Goal: Task Accomplishment & Management: Use online tool/utility

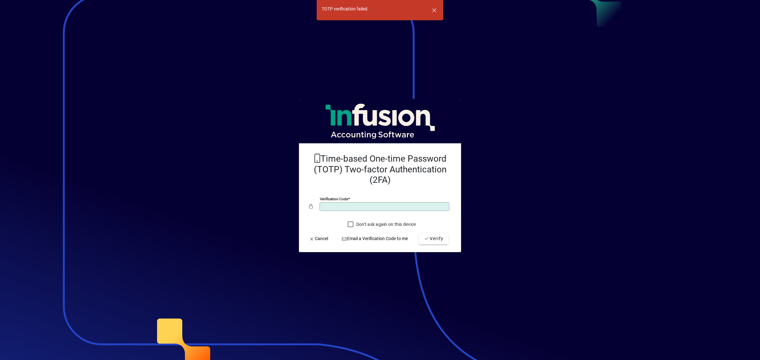
click at [566, 27] on div at bounding box center [380, 180] width 760 height 360
click at [494, 160] on div at bounding box center [380, 180] width 760 height 360
click at [360, 208] on input "*" at bounding box center [385, 206] width 128 height 5
type input "**"
type input "*"
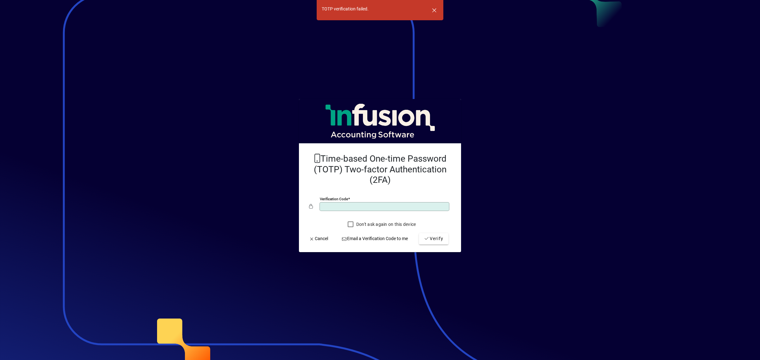
drag, startPoint x: 351, startPoint y: 203, endPoint x: 292, endPoint y: 211, distance: 60.4
click at [292, 211] on app-login-layout "TOTP verification failed. Time-based One-time Password (TOTP) Two-factor Authen…" at bounding box center [380, 180] width 760 height 360
click at [435, 11] on span "button" at bounding box center [433, 10] width 15 height 15
click at [439, 241] on span "Verify" at bounding box center [433, 238] width 19 height 7
click at [435, 7] on span "button" at bounding box center [433, 10] width 15 height 15
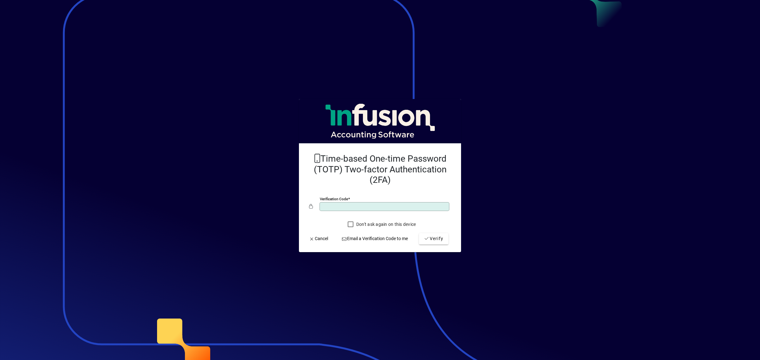
type input "*"
type input "******"
click at [419, 233] on button "Verify" at bounding box center [433, 238] width 29 height 11
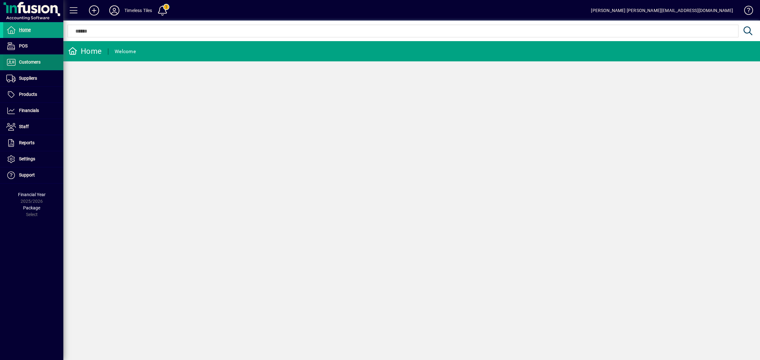
click at [25, 60] on span "Customers" at bounding box center [30, 62] width 22 height 5
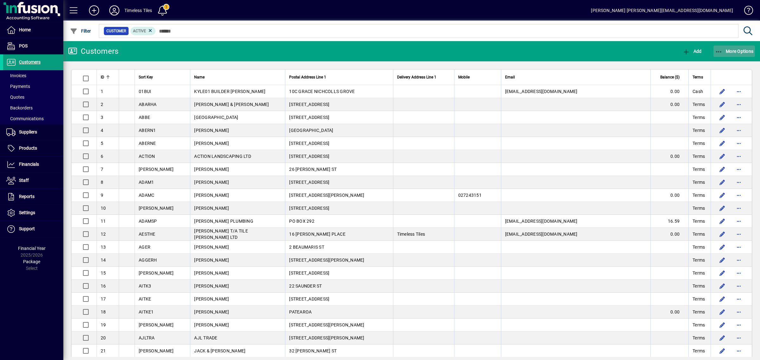
click at [728, 56] on span "button" at bounding box center [734, 51] width 42 height 15
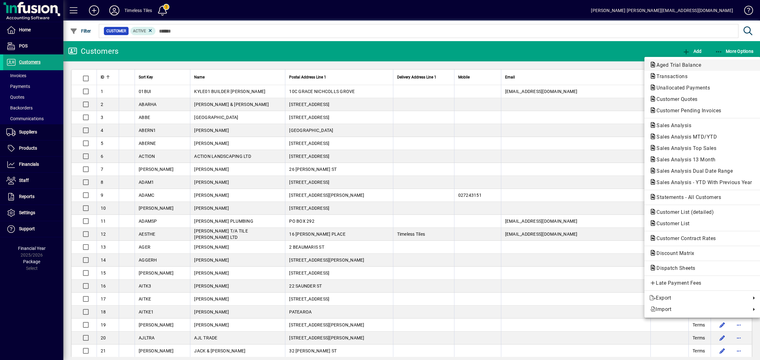
click at [672, 65] on span "Aged Trial Balance" at bounding box center [676, 65] width 55 height 6
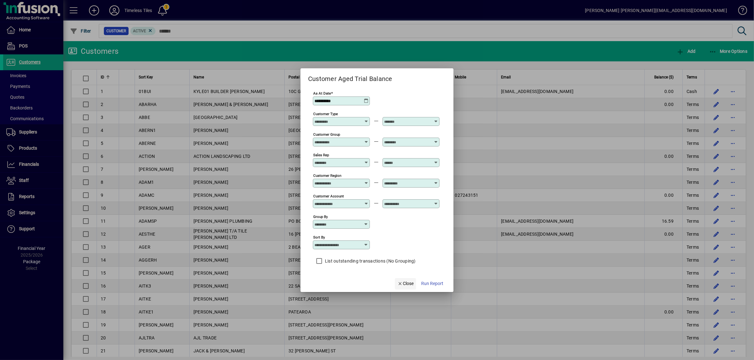
click at [406, 286] on span "Close" at bounding box center [405, 283] width 16 height 7
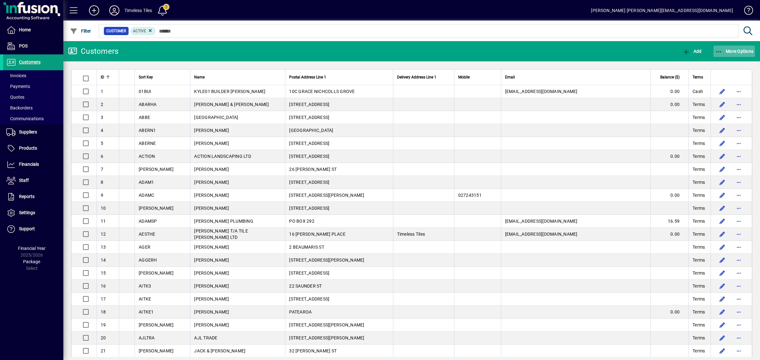
click at [727, 51] on span "More Options" at bounding box center [734, 51] width 39 height 5
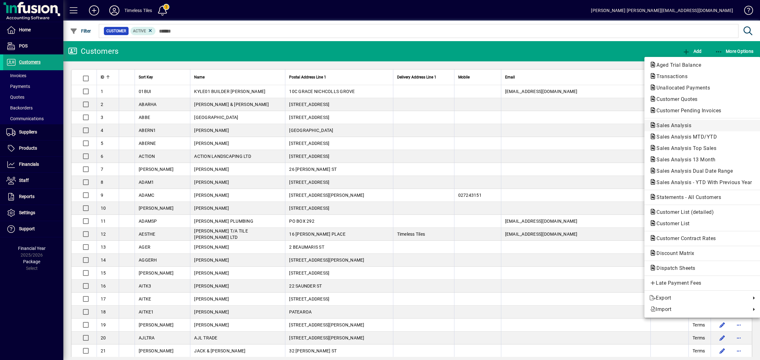
click at [676, 126] on span "Sales Analysis" at bounding box center [671, 125] width 45 height 6
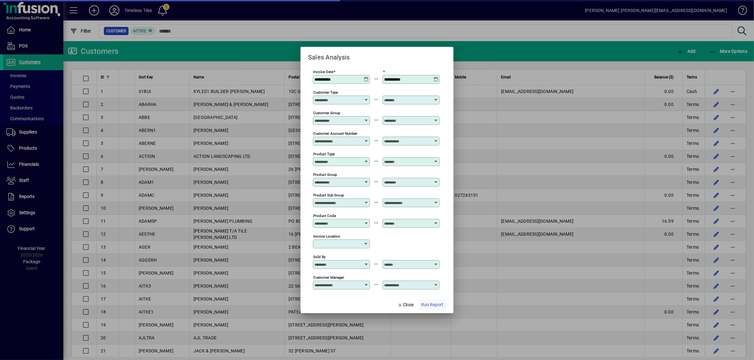
click at [436, 306] on span "Run Report" at bounding box center [432, 305] width 22 height 7
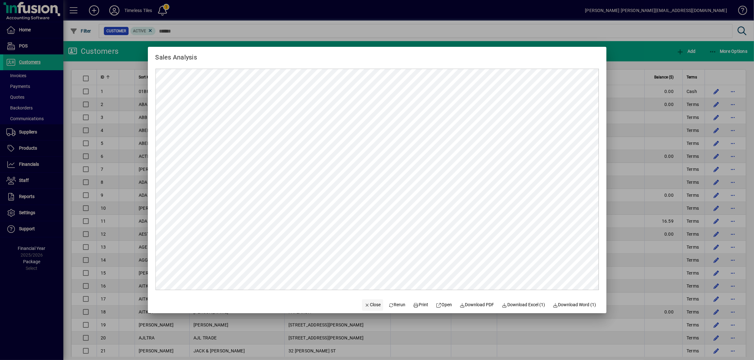
click at [374, 304] on span "Close" at bounding box center [372, 305] width 16 height 7
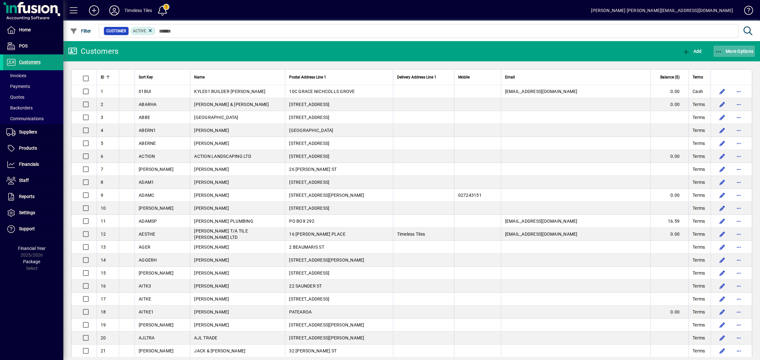
click at [732, 49] on span "More Options" at bounding box center [734, 51] width 39 height 5
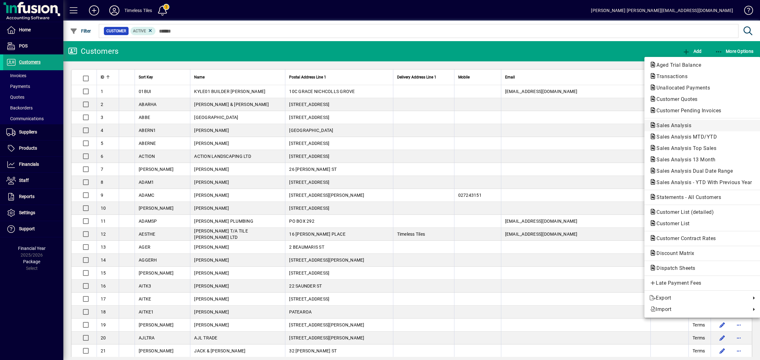
click at [683, 124] on span "Sales Analysis" at bounding box center [671, 125] width 45 height 6
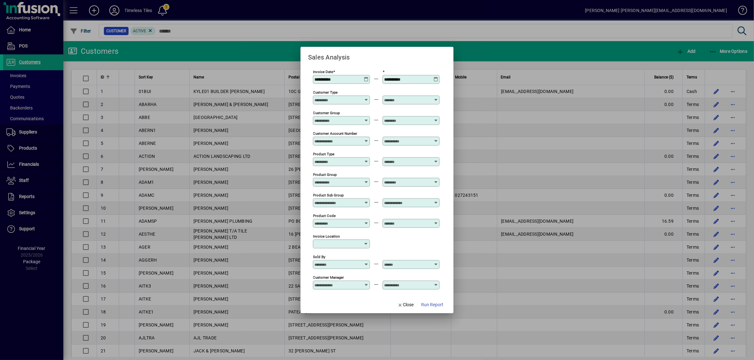
type input "**********"
click at [418, 77] on input "**********" at bounding box center [407, 79] width 46 height 5
type input "**********"
click at [434, 304] on span "Run Report" at bounding box center [432, 305] width 22 height 7
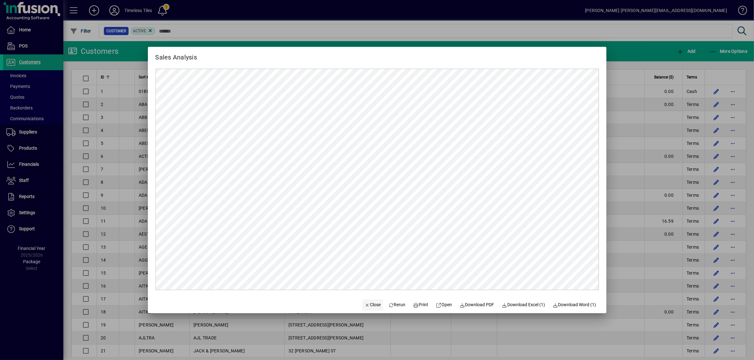
click at [369, 306] on span "Close" at bounding box center [372, 305] width 16 height 7
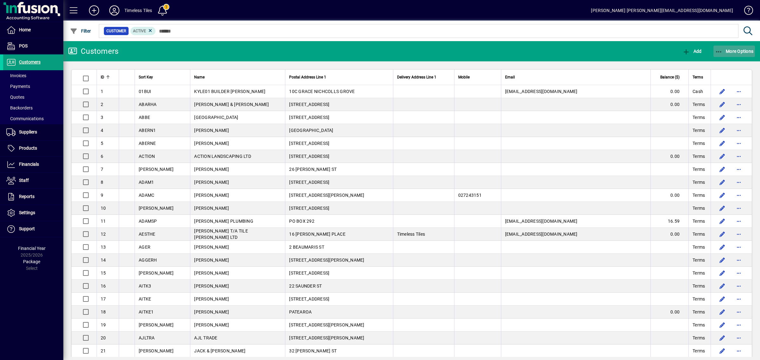
click at [731, 53] on span "More Options" at bounding box center [734, 51] width 39 height 5
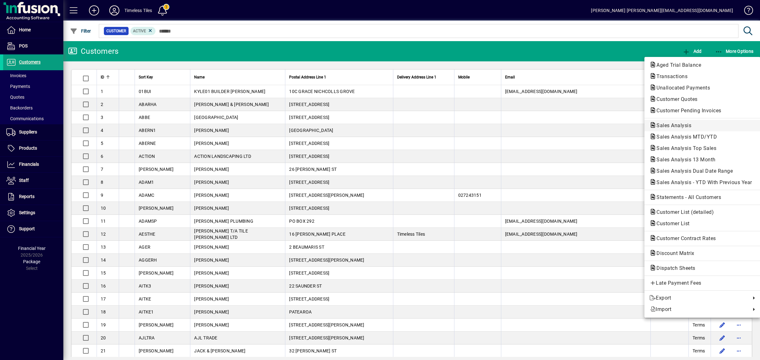
click at [675, 128] on span "Sales Analysis" at bounding box center [671, 125] width 45 height 6
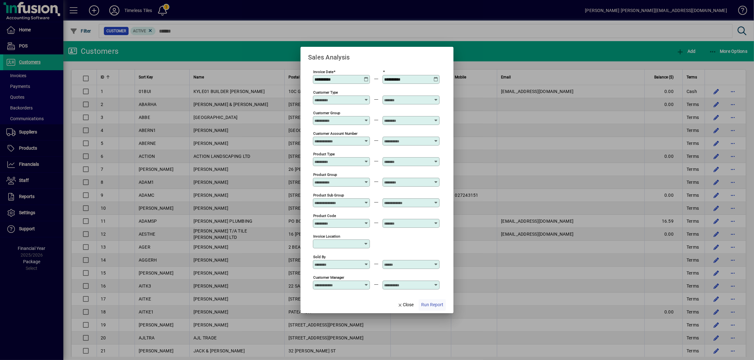
type input "**********"
click at [428, 302] on span "Run Report" at bounding box center [432, 305] width 22 height 7
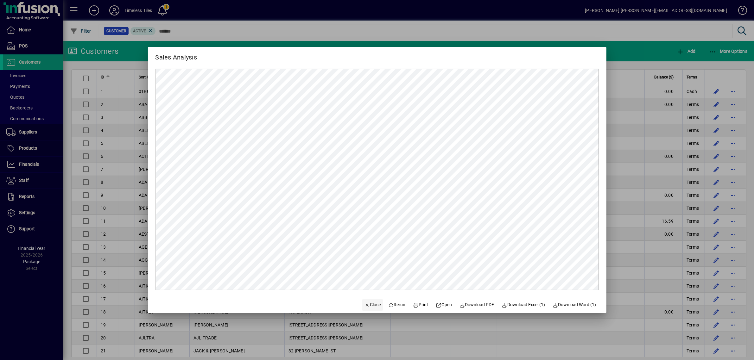
click at [365, 306] on span "Close" at bounding box center [372, 305] width 16 height 7
